Goal: Find specific page/section: Find specific page/section

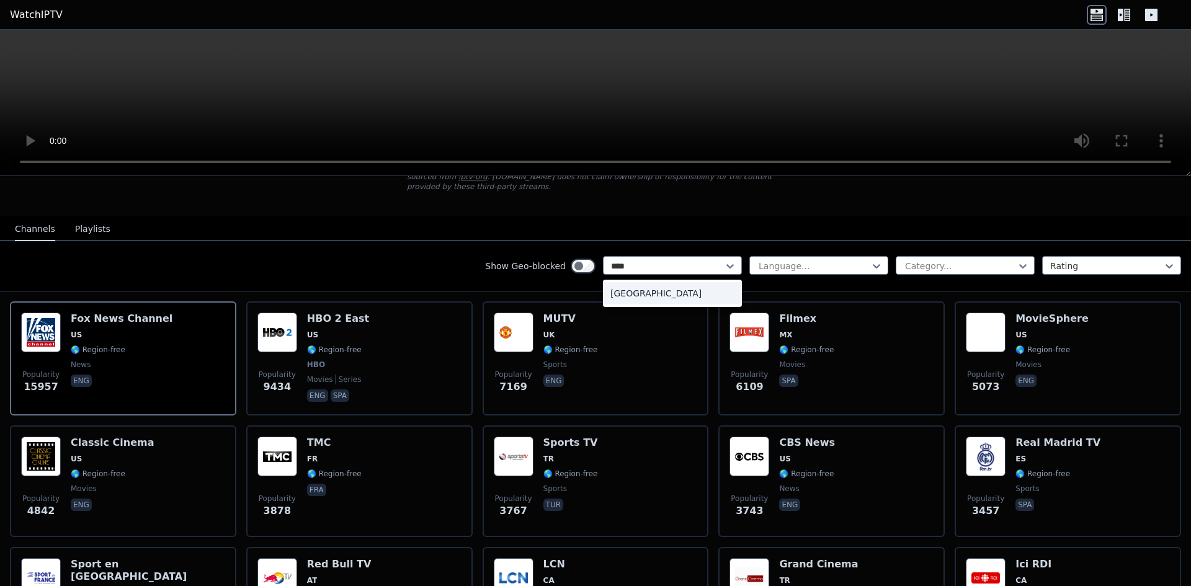
type input "*****"
click at [783, 256] on div "Language..." at bounding box center [818, 265] width 139 height 19
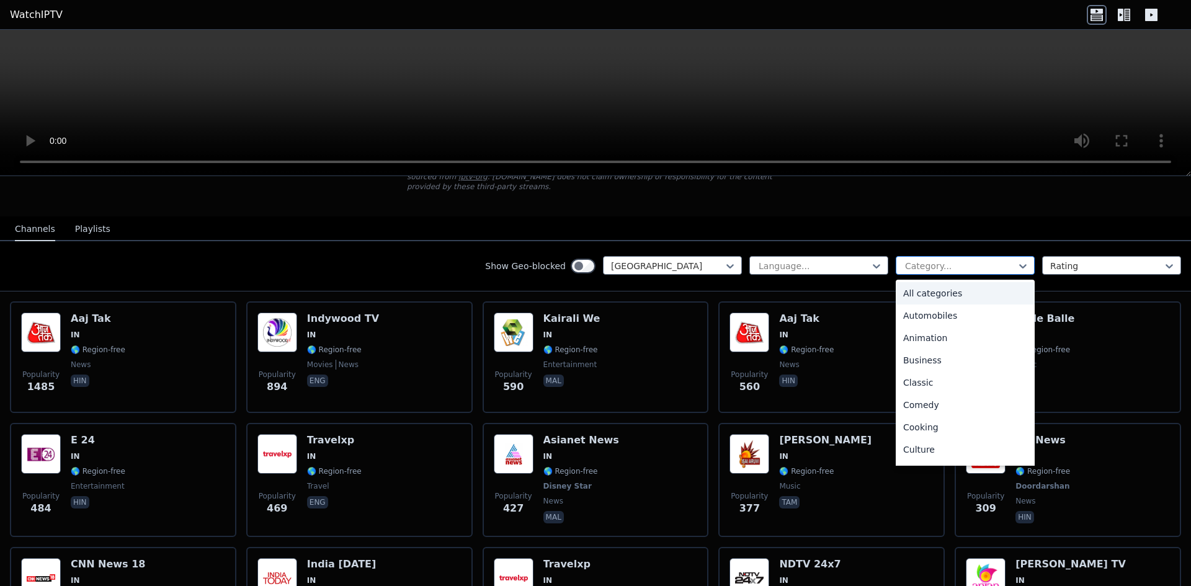
click at [930, 260] on div at bounding box center [960, 266] width 113 height 12
click at [961, 397] on div "Sports" at bounding box center [964, 408] width 139 height 22
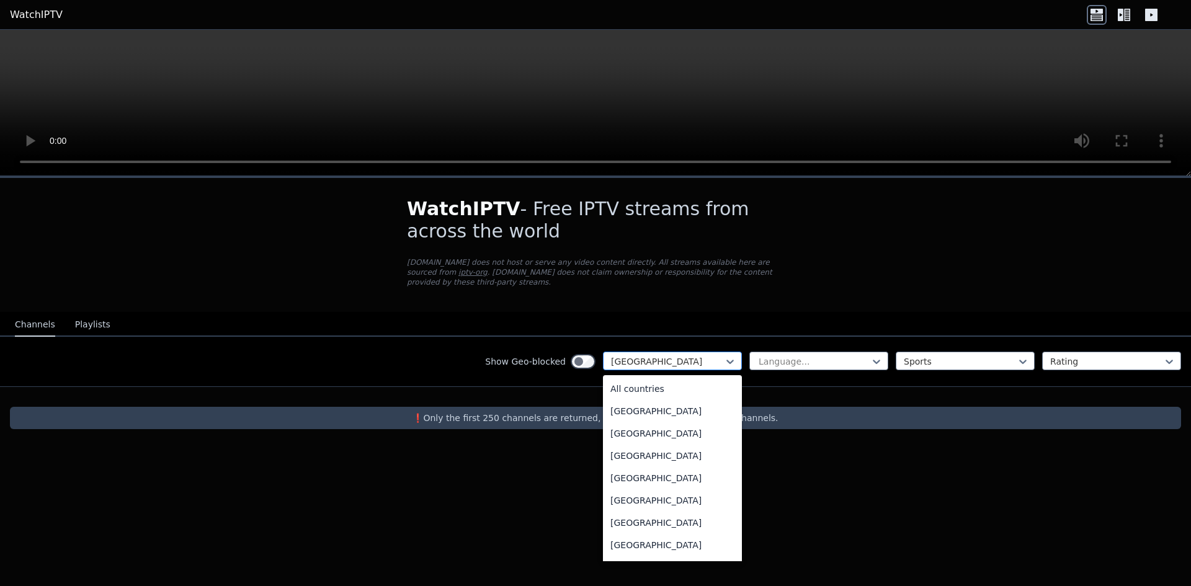
click at [635, 358] on div at bounding box center [667, 361] width 113 height 12
click at [657, 381] on div "All countries" at bounding box center [672, 389] width 139 height 22
